Goal: Information Seeking & Learning: Learn about a topic

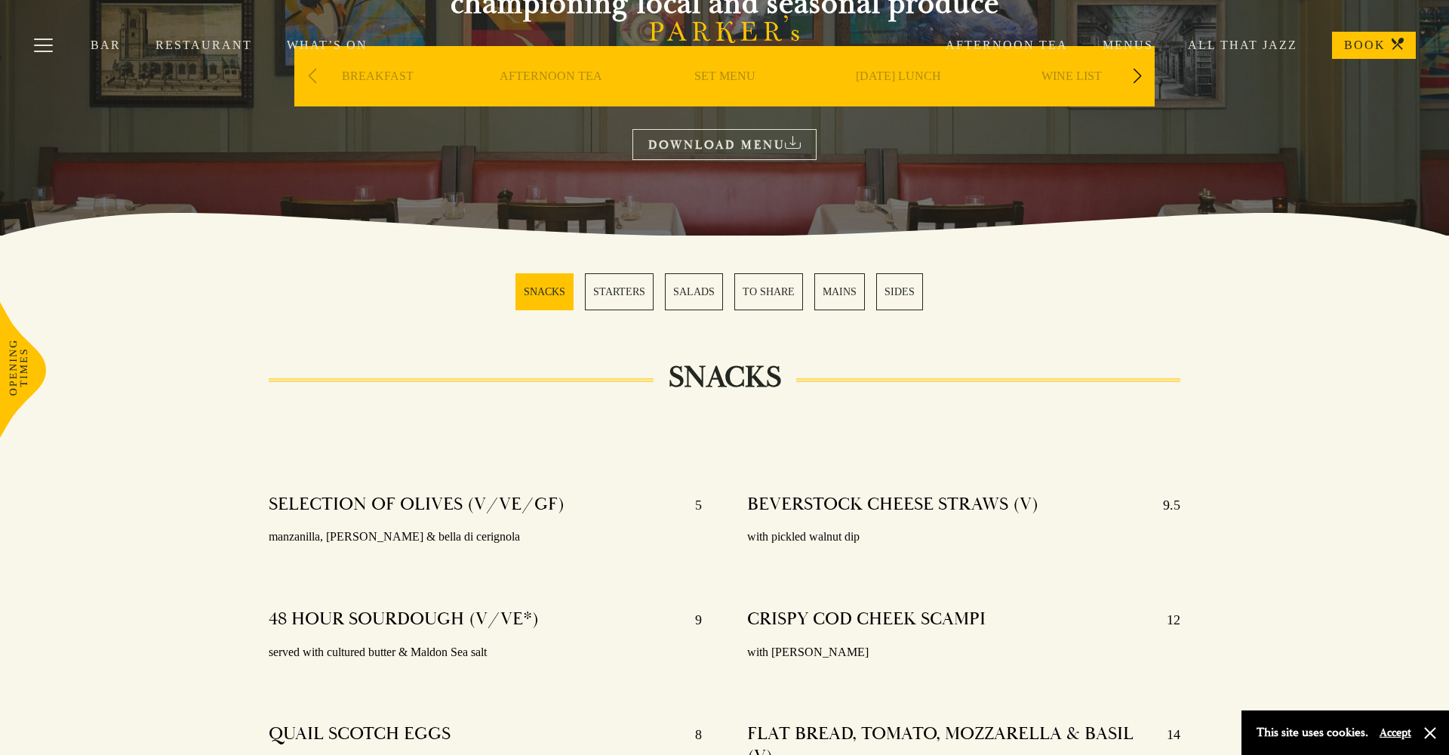
scroll to position [218, 0]
click at [730, 77] on div "Bar Restaurant What’s On Afternoon Tea Menus All That Jazz BOOK" at bounding box center [724, 45] width 1449 height 91
click at [738, 79] on div "Bar Restaurant What’s On Afternoon Tea Menus All That Jazz BOOK" at bounding box center [724, 45] width 1449 height 91
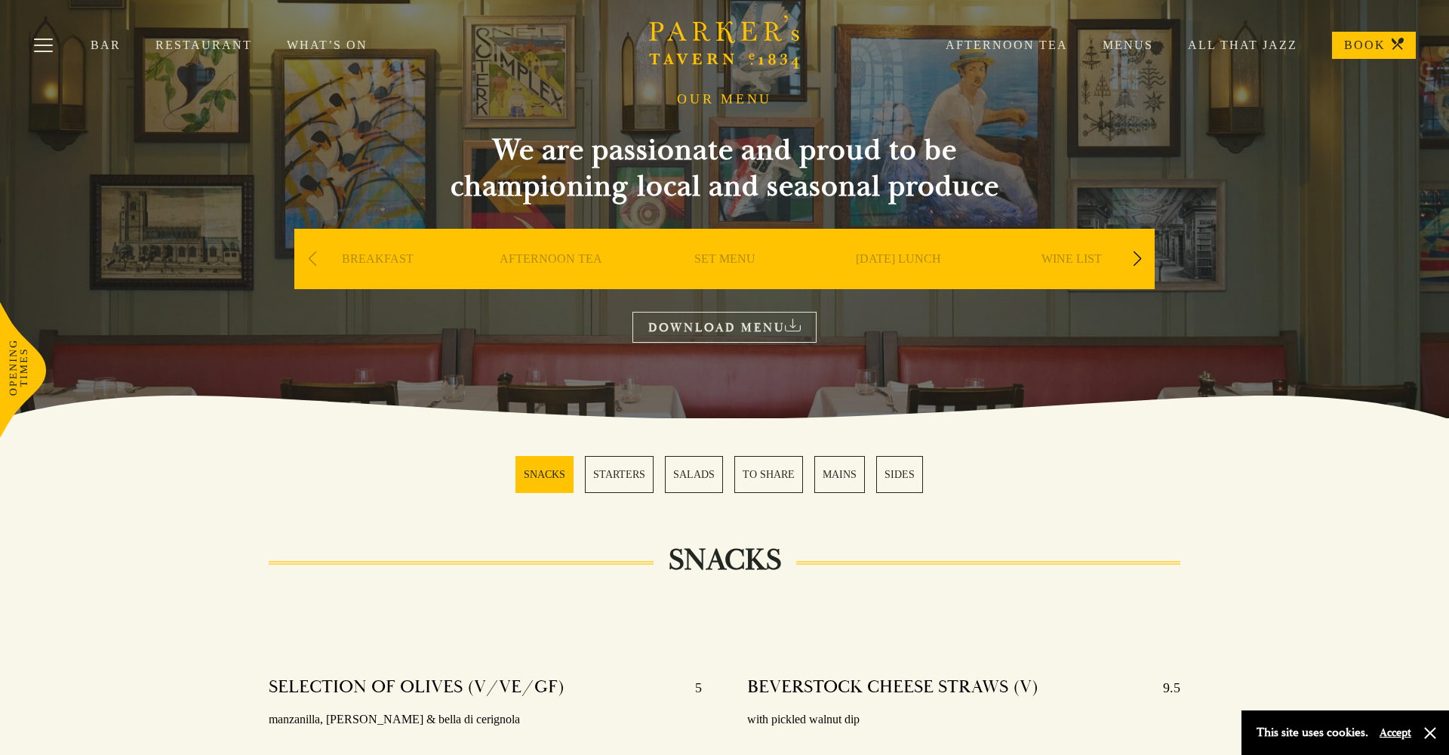
scroll to position [26, 0]
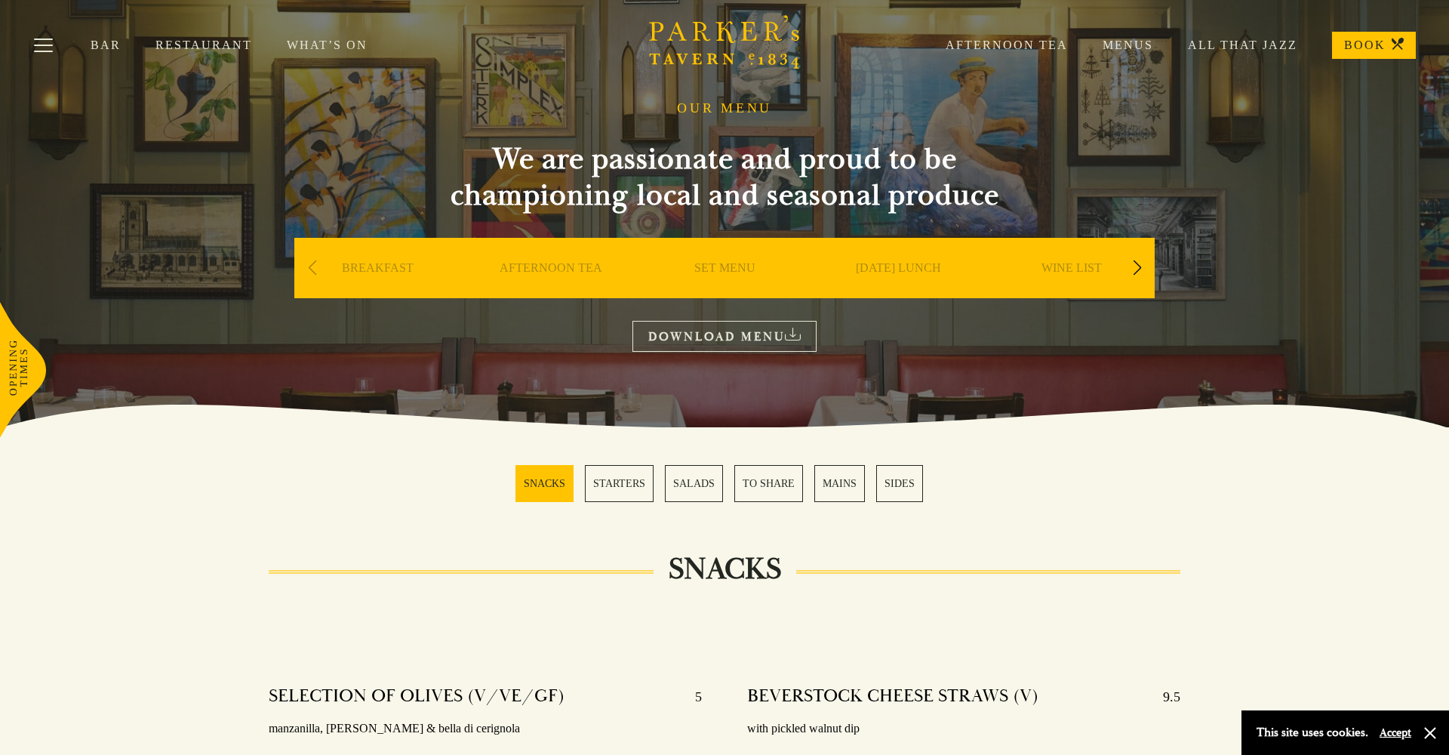
click at [1134, 264] on div "Next slide" at bounding box center [1137, 267] width 20 height 33
click at [561, 264] on link "SET MENU" at bounding box center [551, 290] width 61 height 60
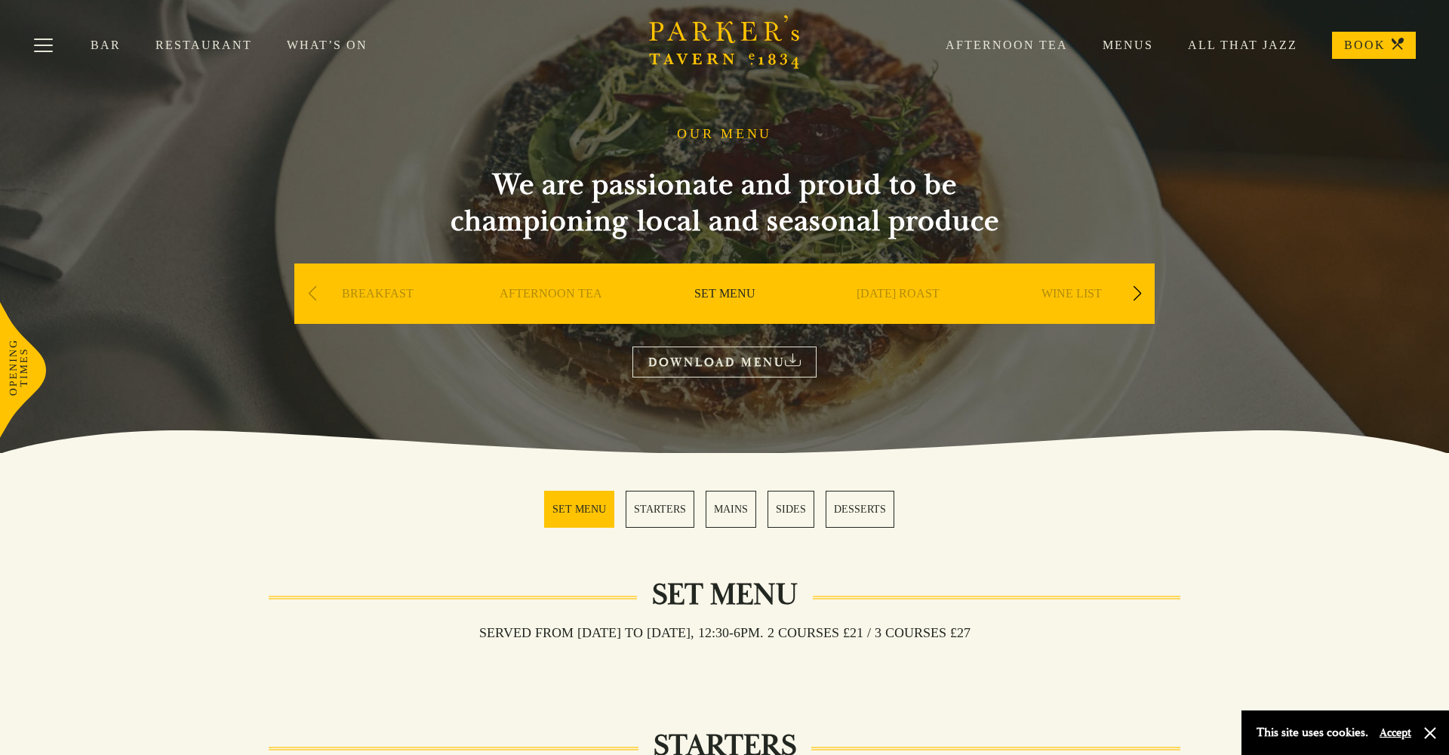
click at [1220, 45] on link "All That Jazz" at bounding box center [1225, 45] width 144 height 15
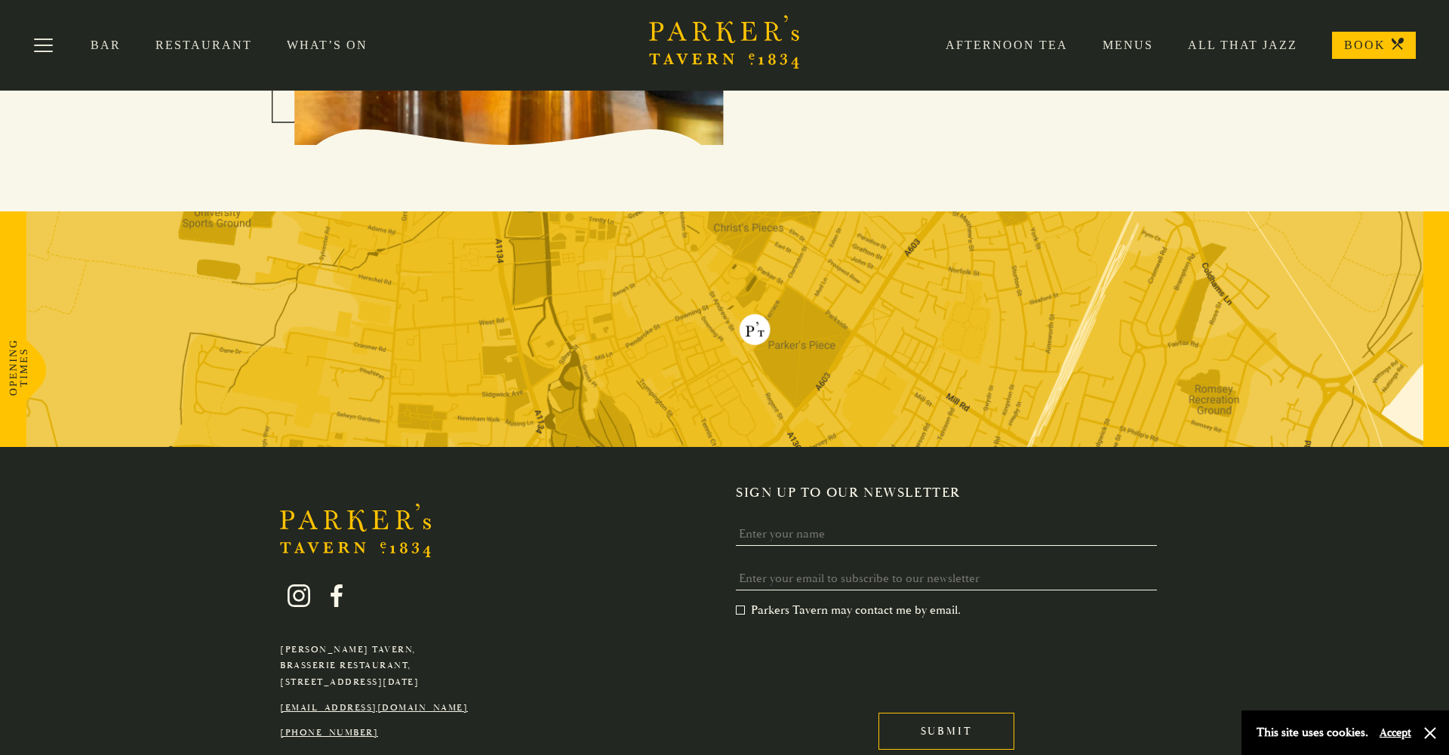
scroll to position [2194, 0]
